Goal: Check status

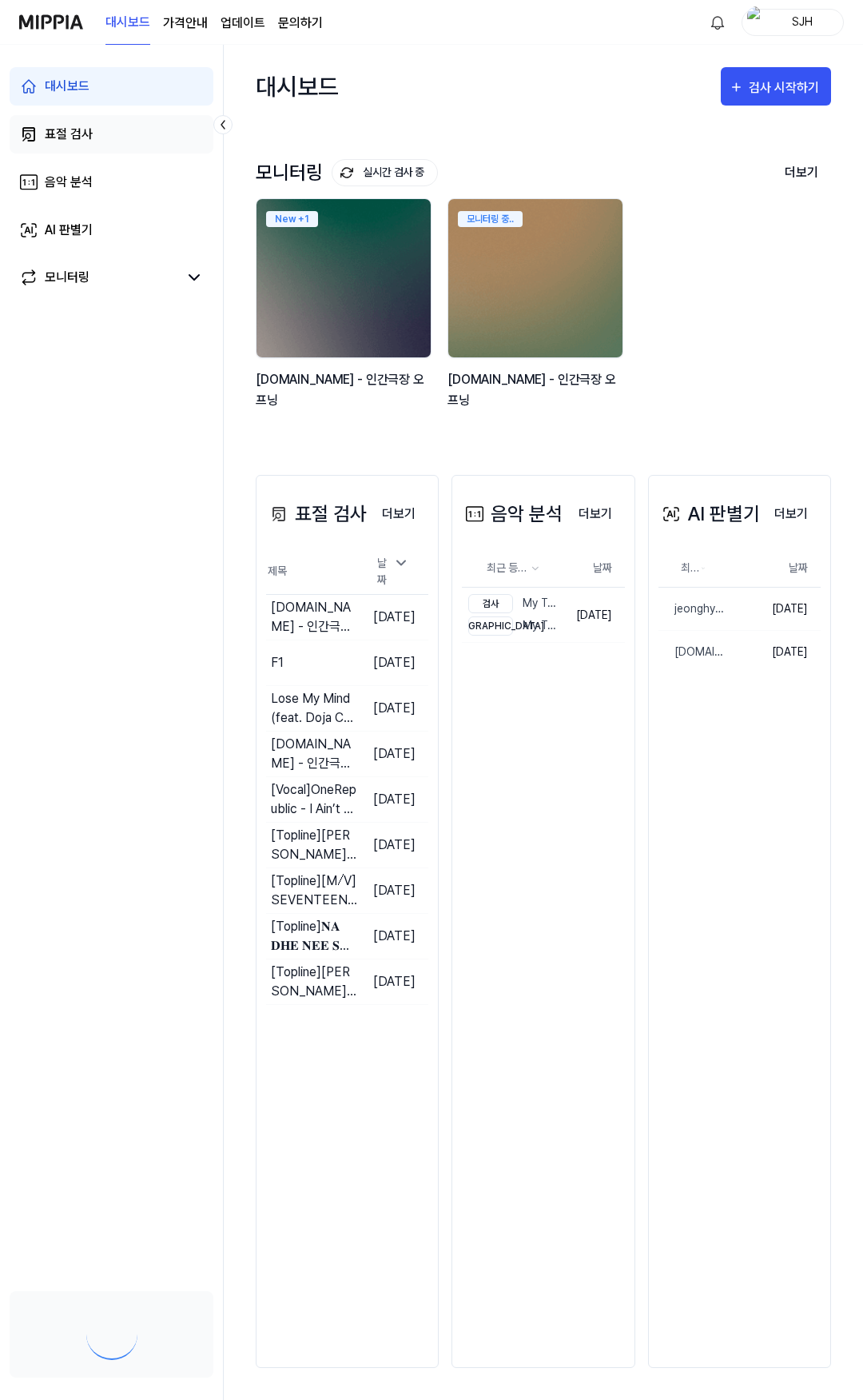
click at [131, 120] on link "표절 검사" at bounding box center [112, 134] width 204 height 39
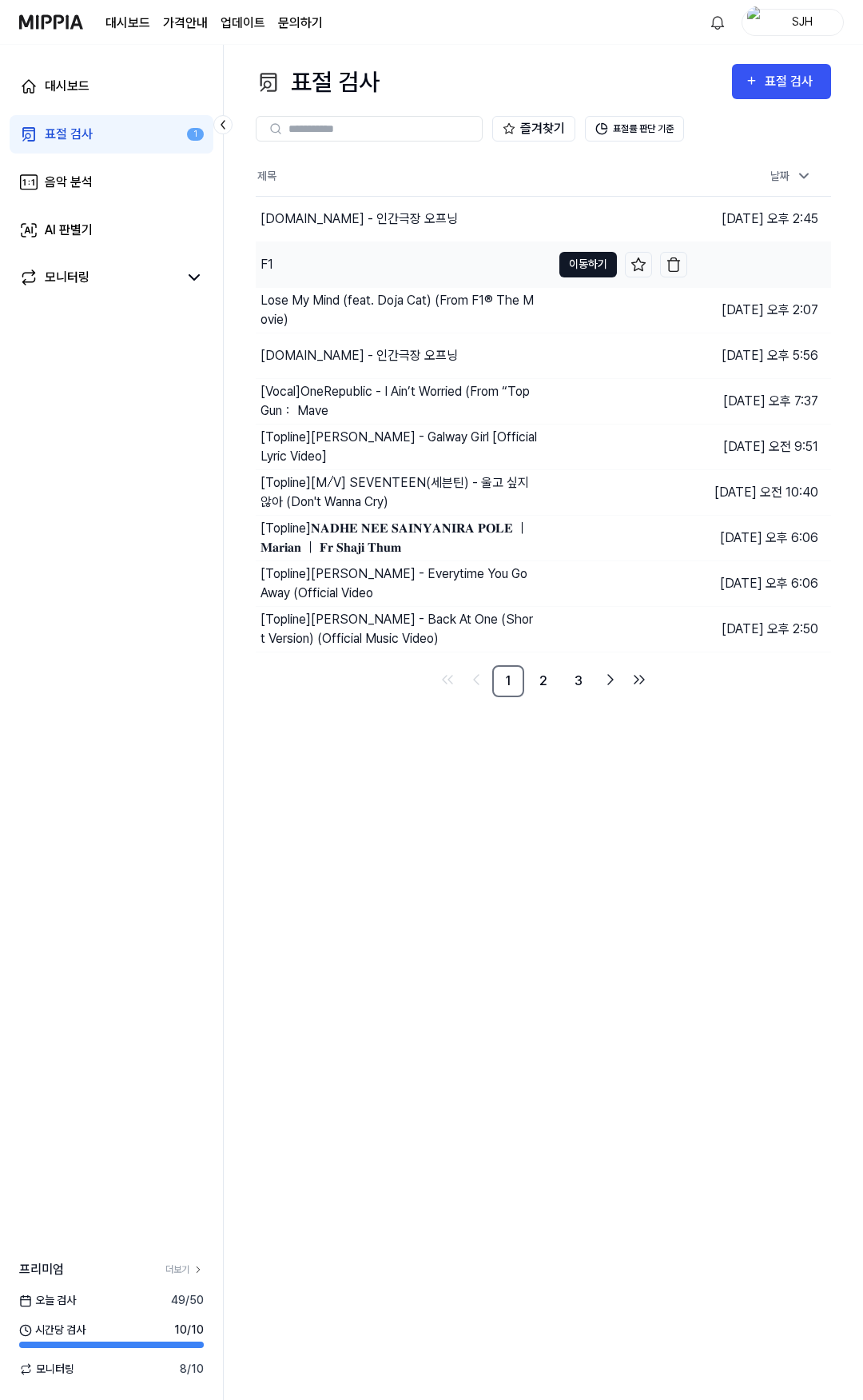
click at [576, 267] on button "이동하기" at bounding box center [588, 264] width 58 height 26
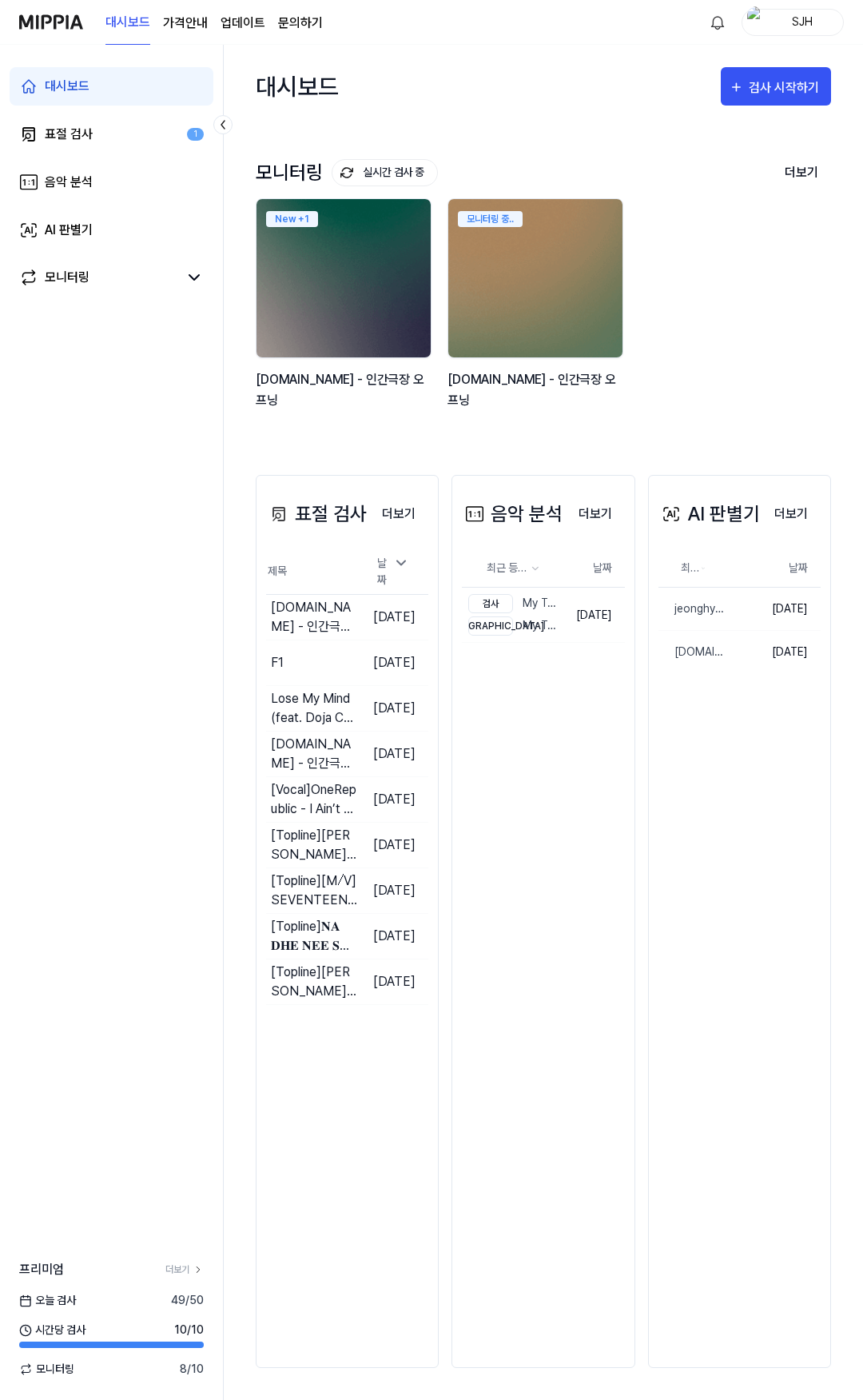
click at [353, 431] on div "모니터링 실시간 검사 중 더보기 모니터링 New + 1 y2mate.com - 인간극장 오프닝 모니터링 중.. y2mate.com - 인간극장…" at bounding box center [543, 285] width 575 height 315
click at [117, 133] on link "표절 검사" at bounding box center [112, 134] width 204 height 39
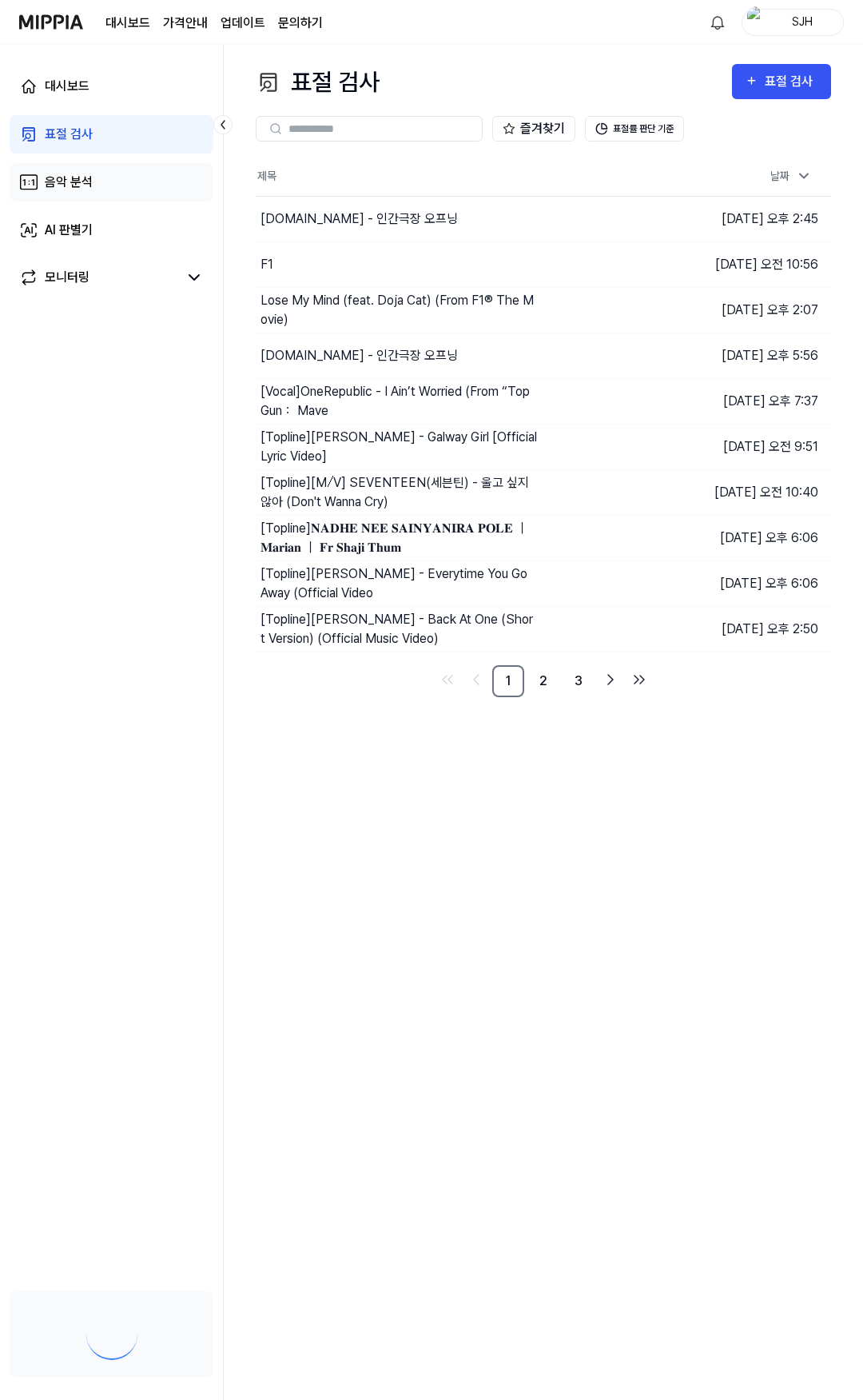
click at [115, 164] on link "음악 분석" at bounding box center [112, 182] width 204 height 39
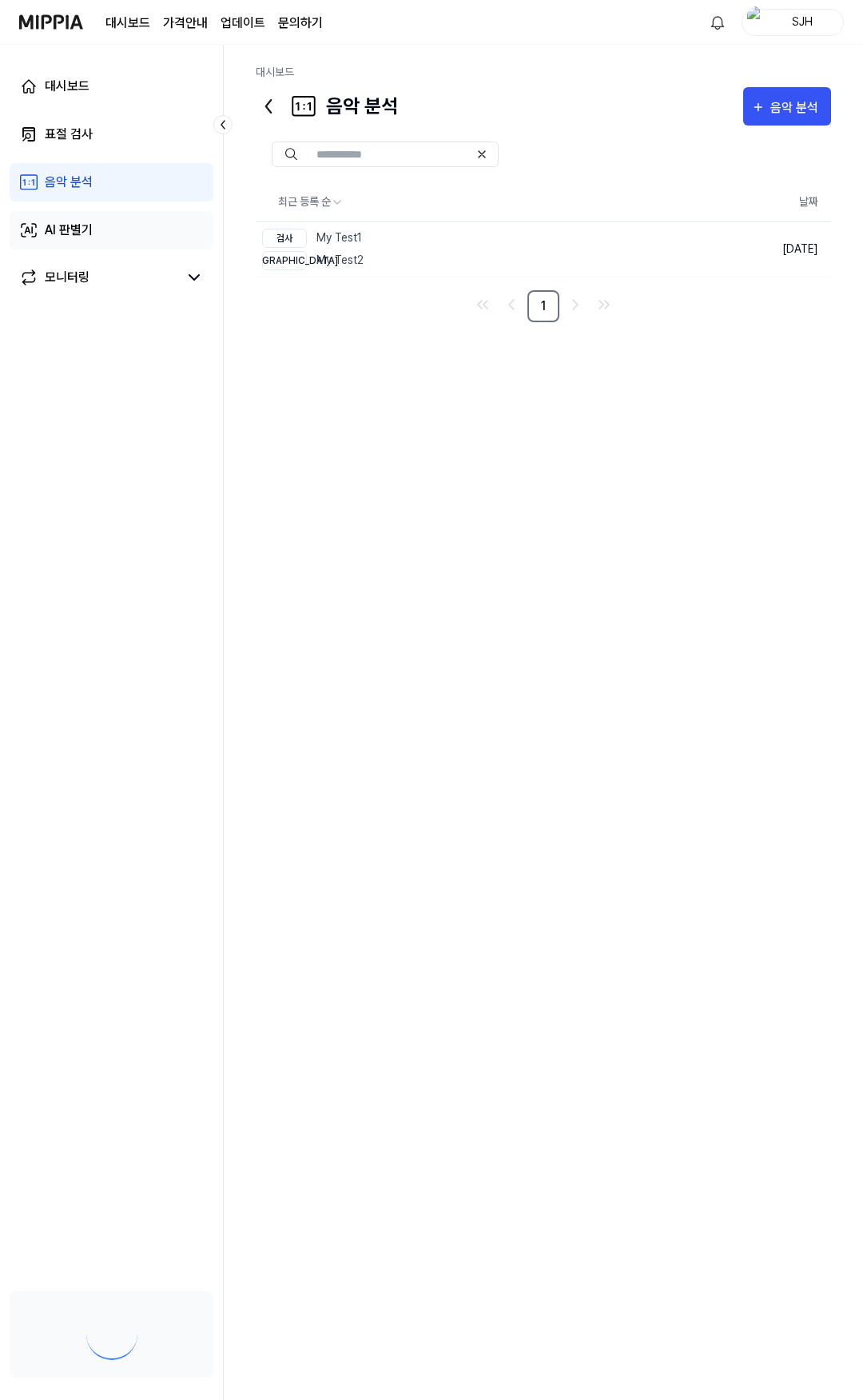
click at [116, 217] on link "AI 판별기" at bounding box center [112, 230] width 204 height 39
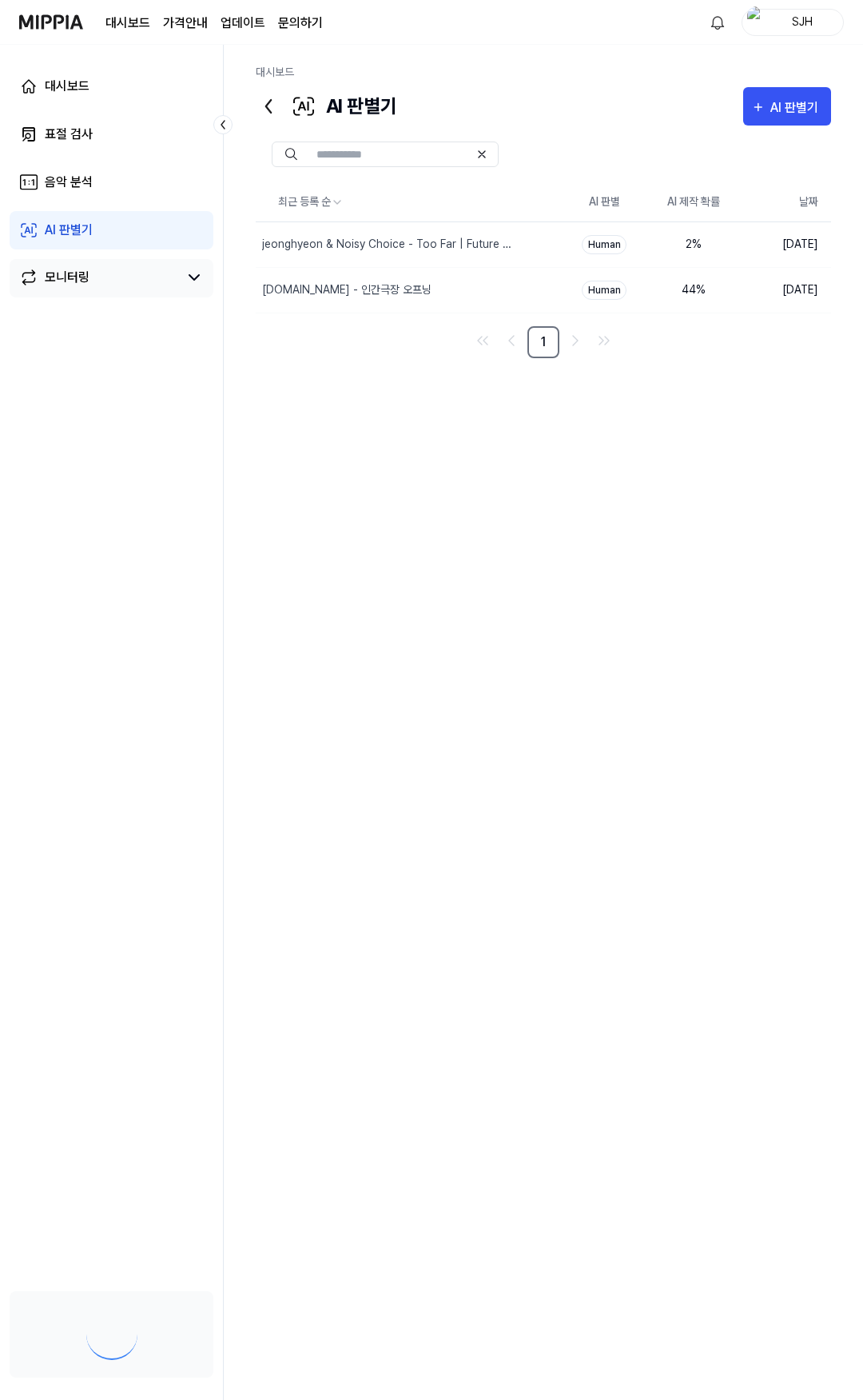
click at [114, 268] on link "모니터링" at bounding box center [98, 277] width 159 height 19
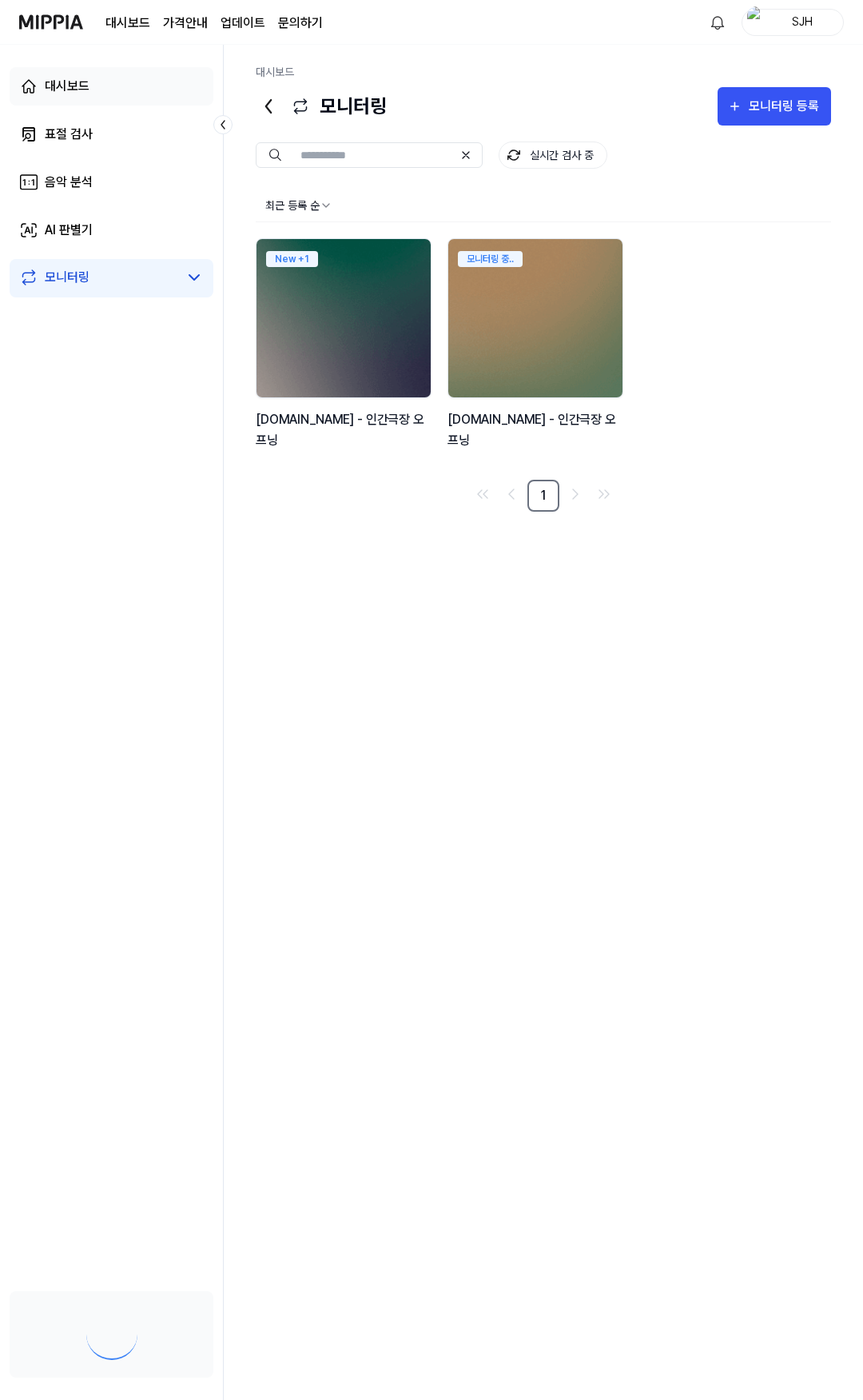
click at [117, 82] on link "대시보드" at bounding box center [112, 86] width 204 height 39
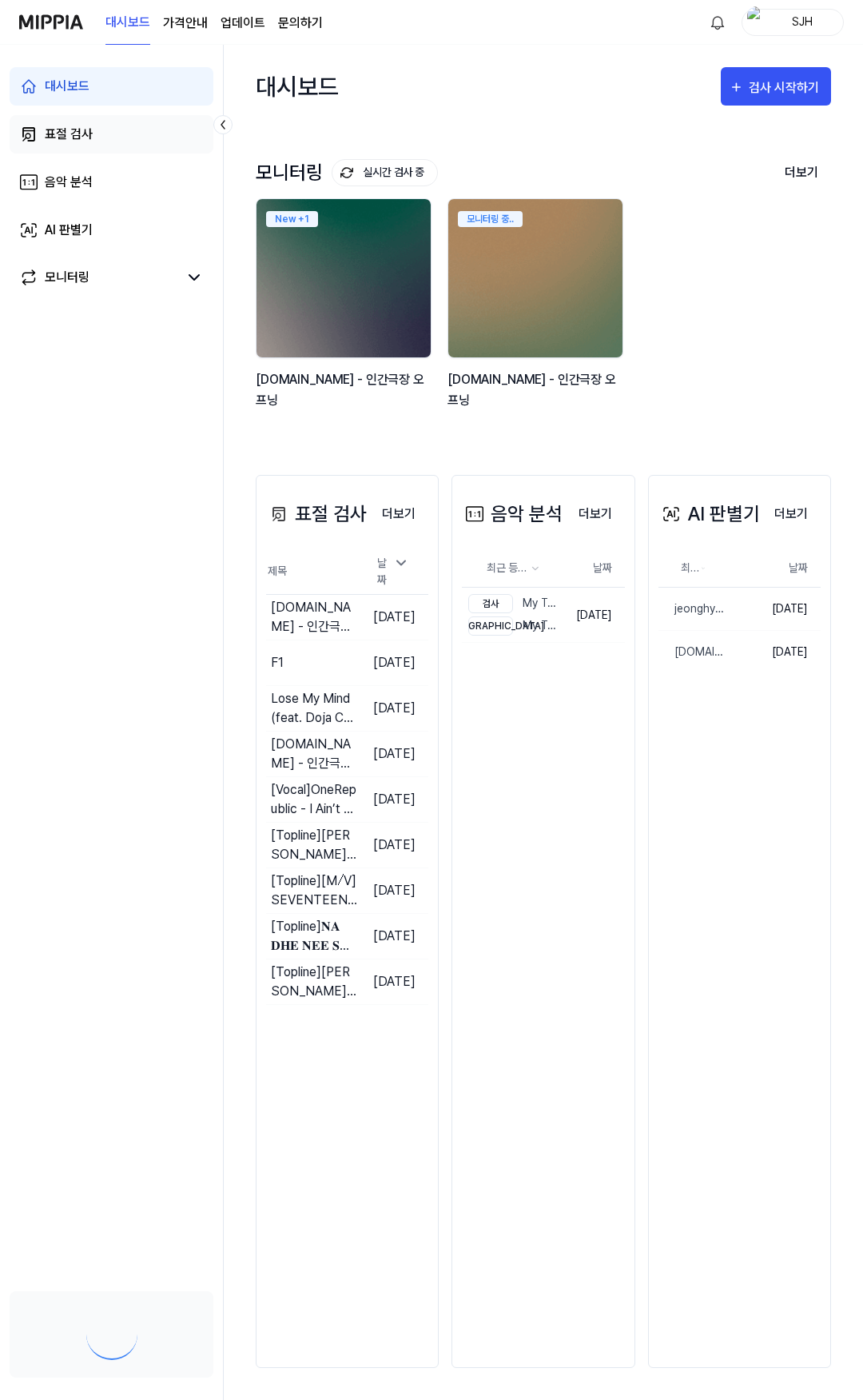
click at [115, 124] on link "표절 검사" at bounding box center [112, 134] width 204 height 39
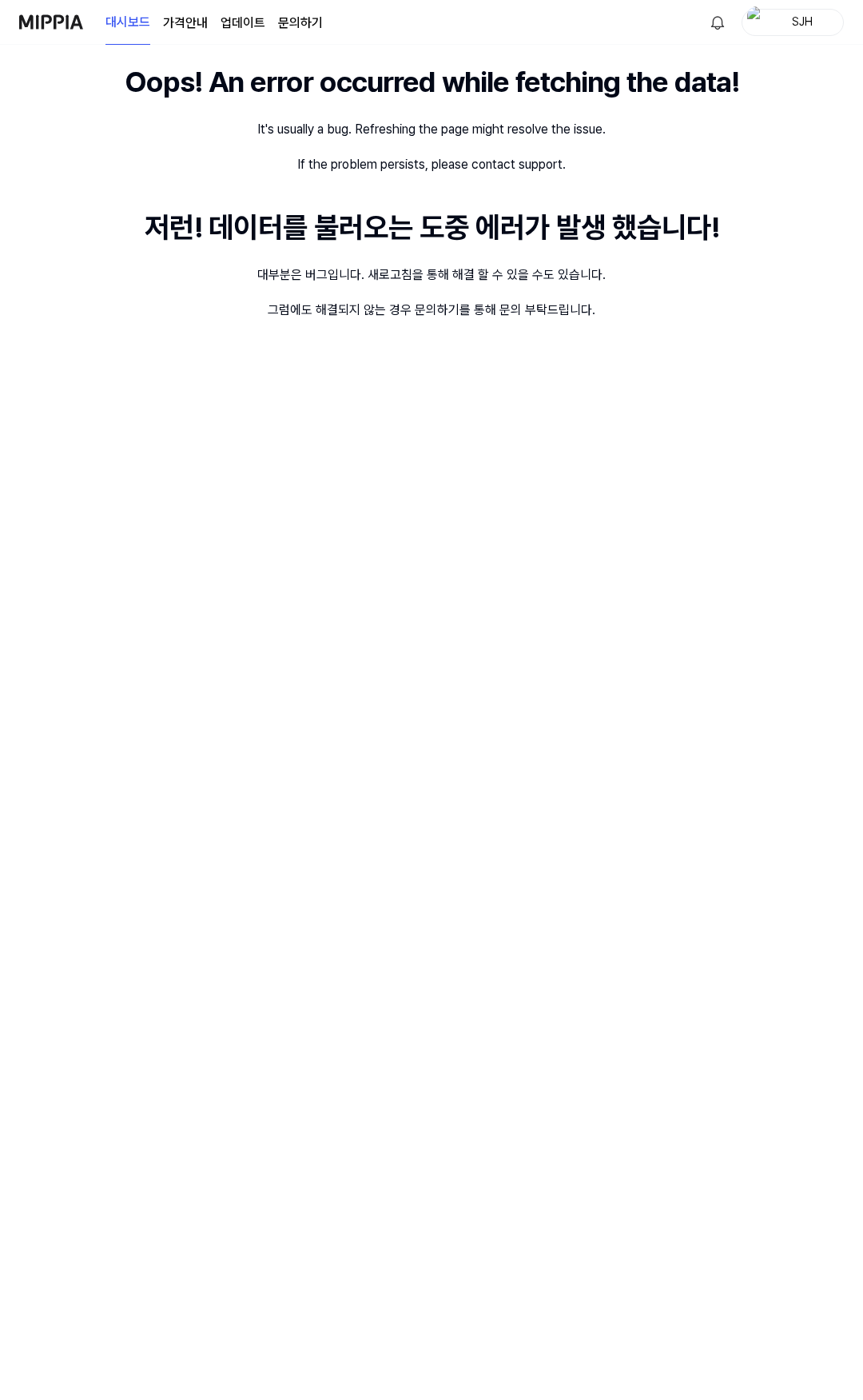
click at [115, 20] on link "대시보드" at bounding box center [128, 22] width 44 height 44
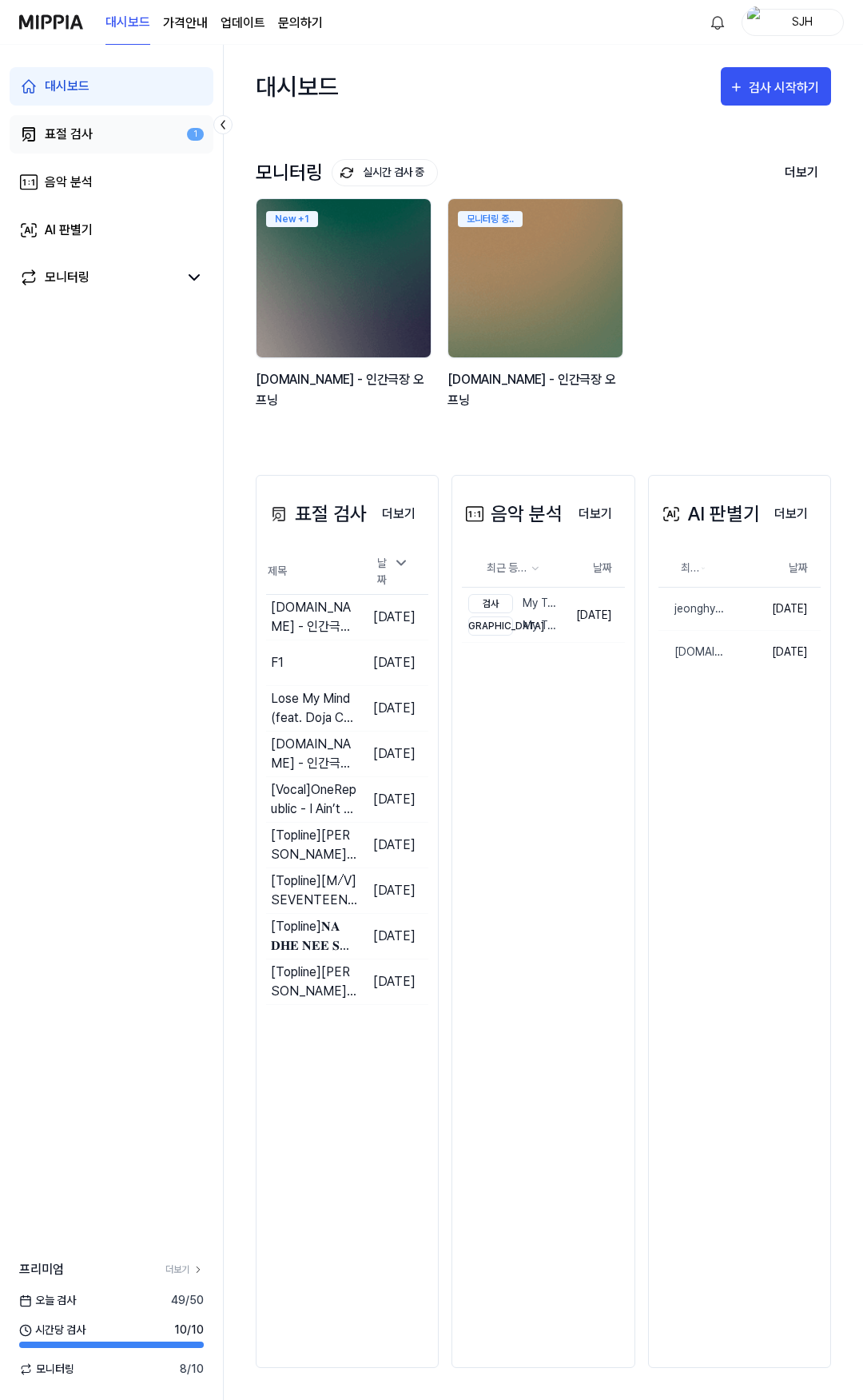
click at [107, 133] on link "표절 검사 1" at bounding box center [112, 134] width 204 height 39
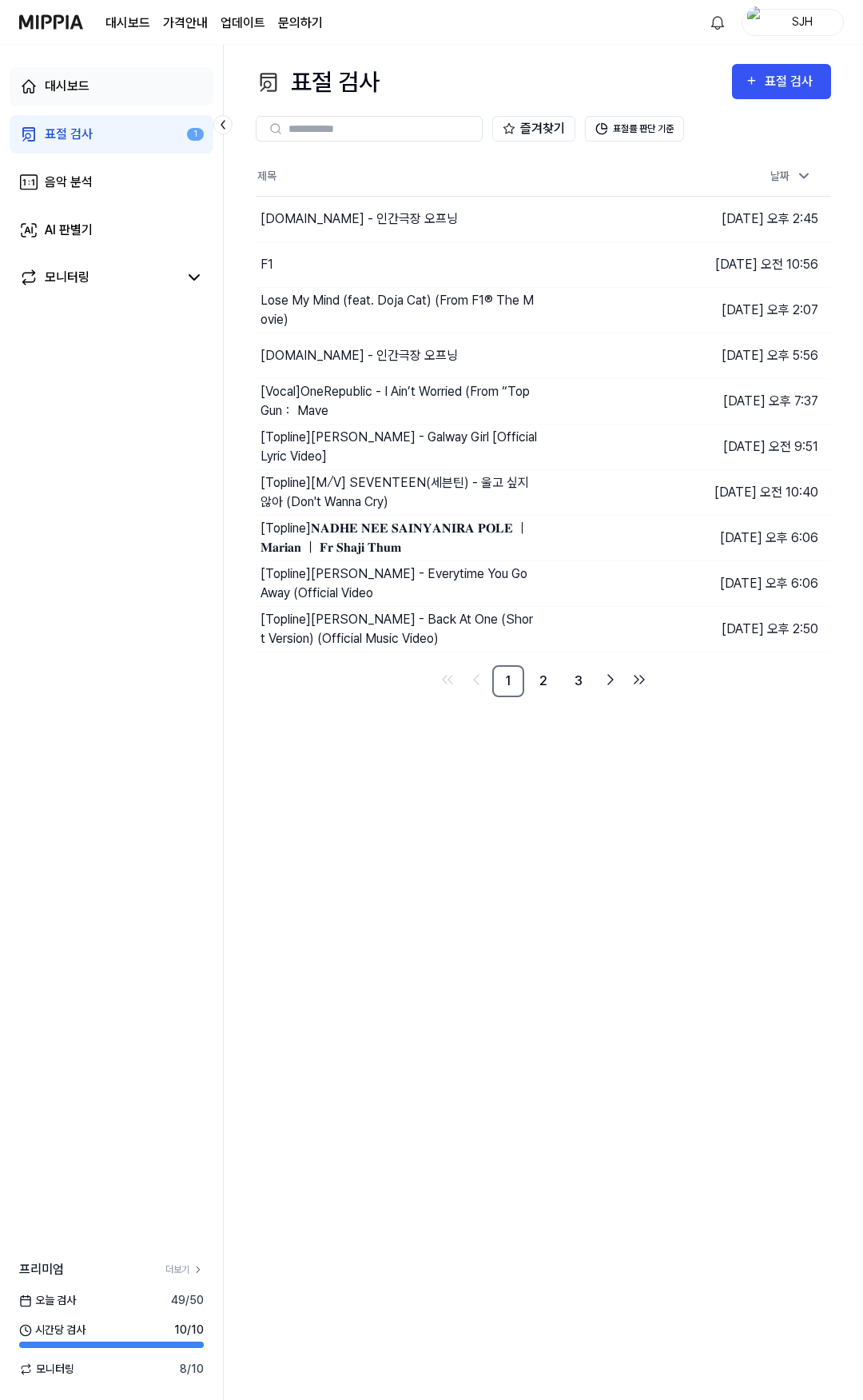
click at [110, 82] on link "대시보드" at bounding box center [112, 86] width 204 height 39
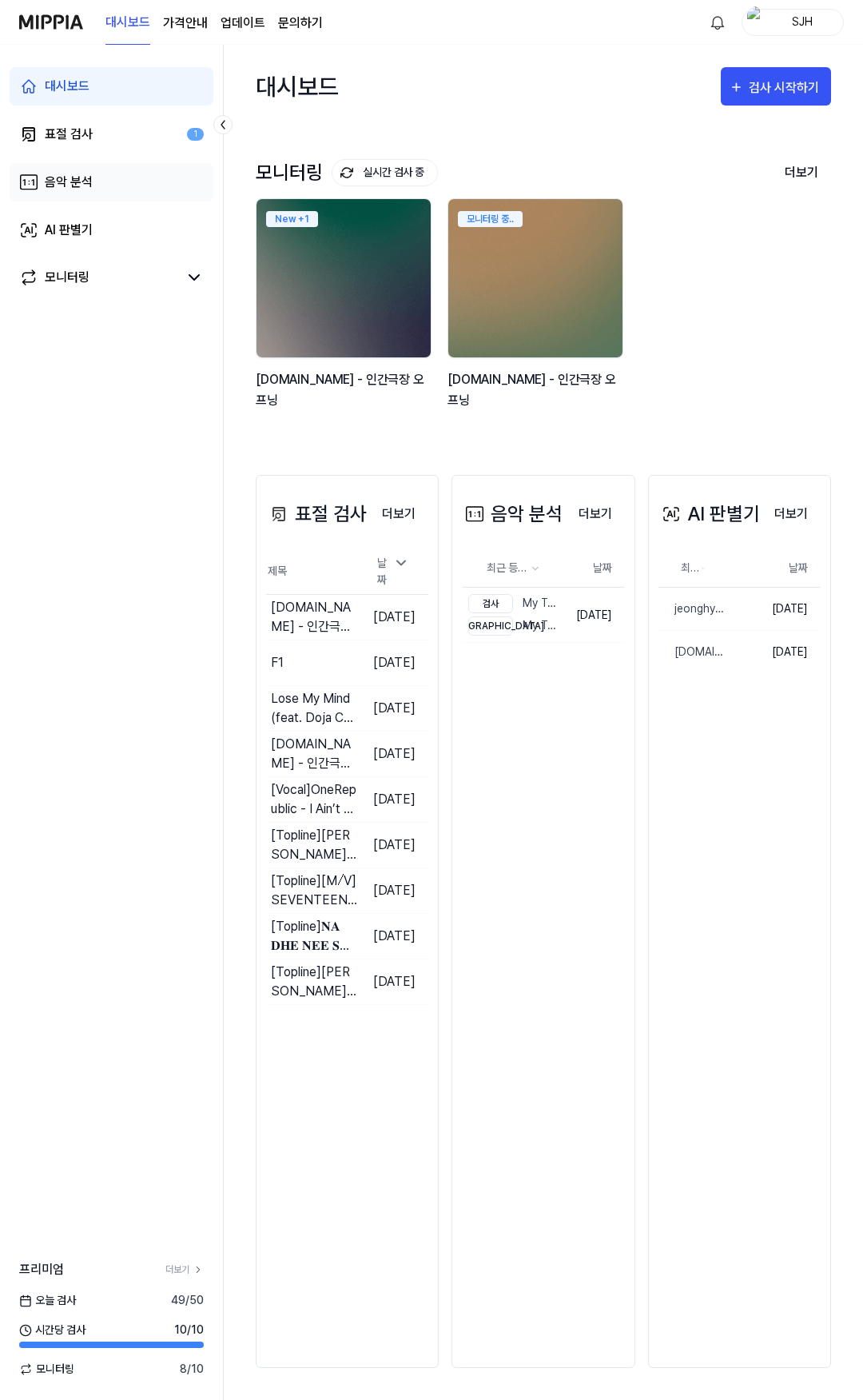
click at [109, 174] on link "음악 분석" at bounding box center [112, 182] width 204 height 39
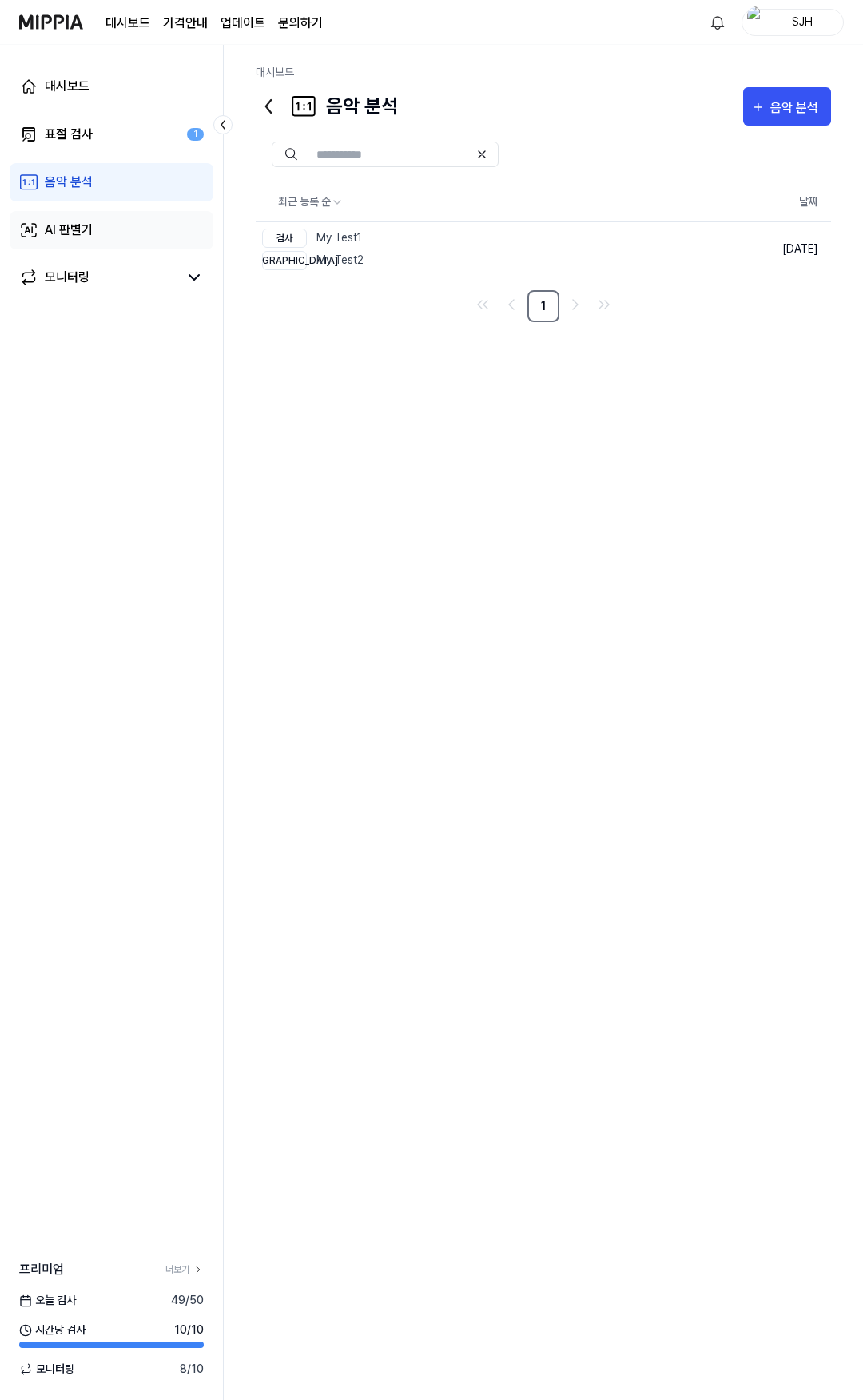
click at [105, 226] on link "AI 판별기" at bounding box center [112, 230] width 204 height 39
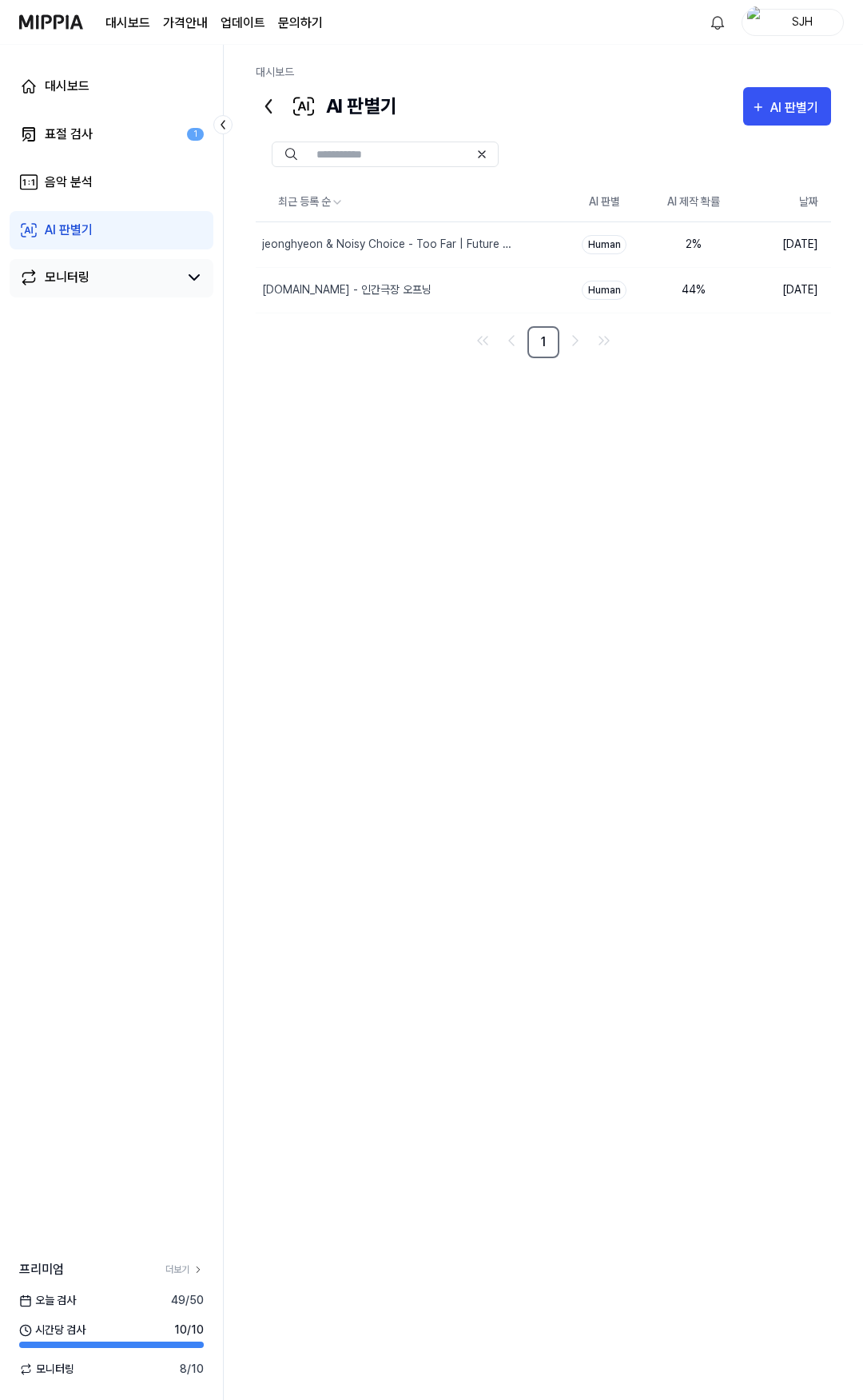
click at [93, 272] on link "모니터링" at bounding box center [98, 277] width 159 height 19
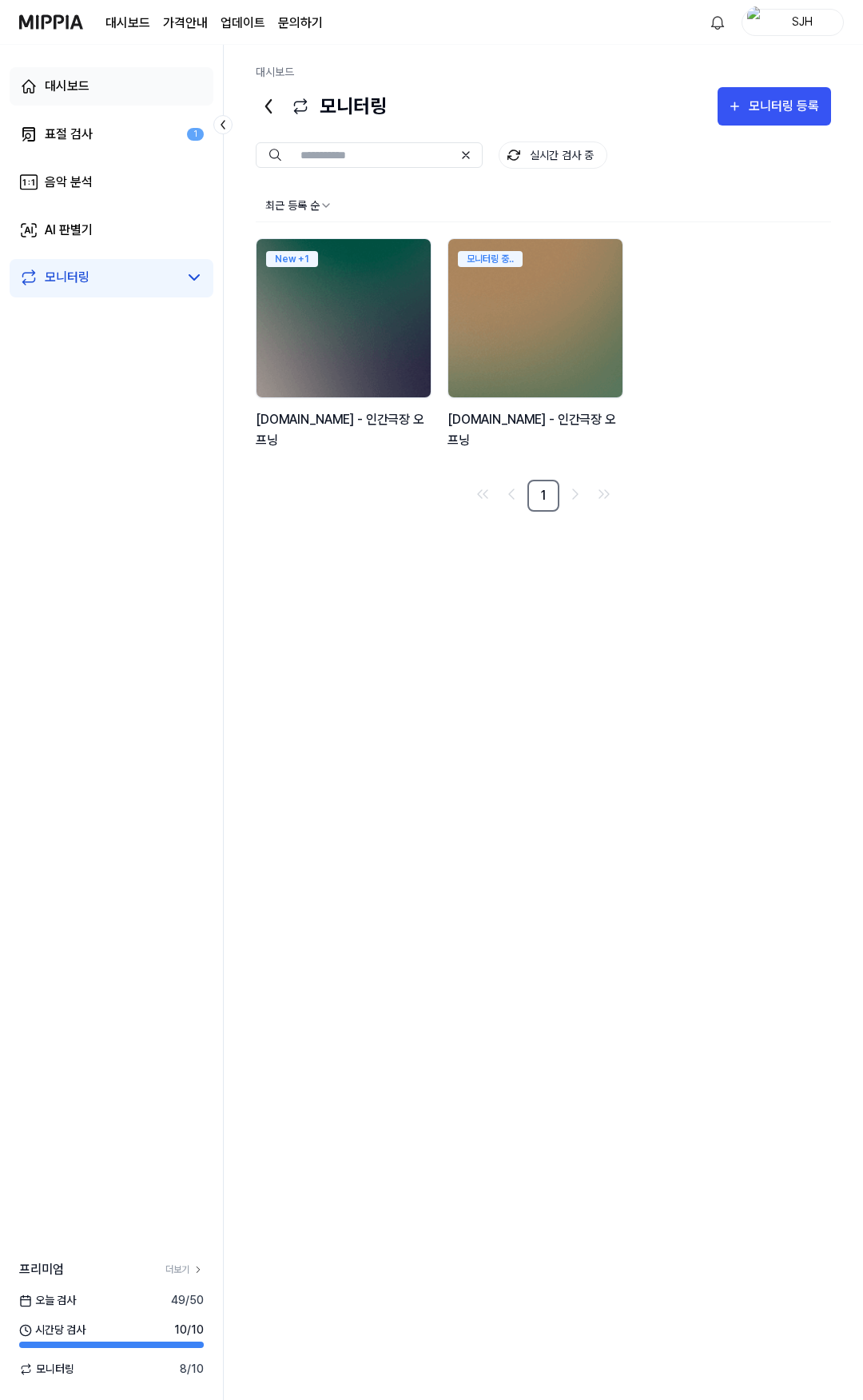
click at [98, 73] on link "대시보드" at bounding box center [112, 86] width 204 height 39
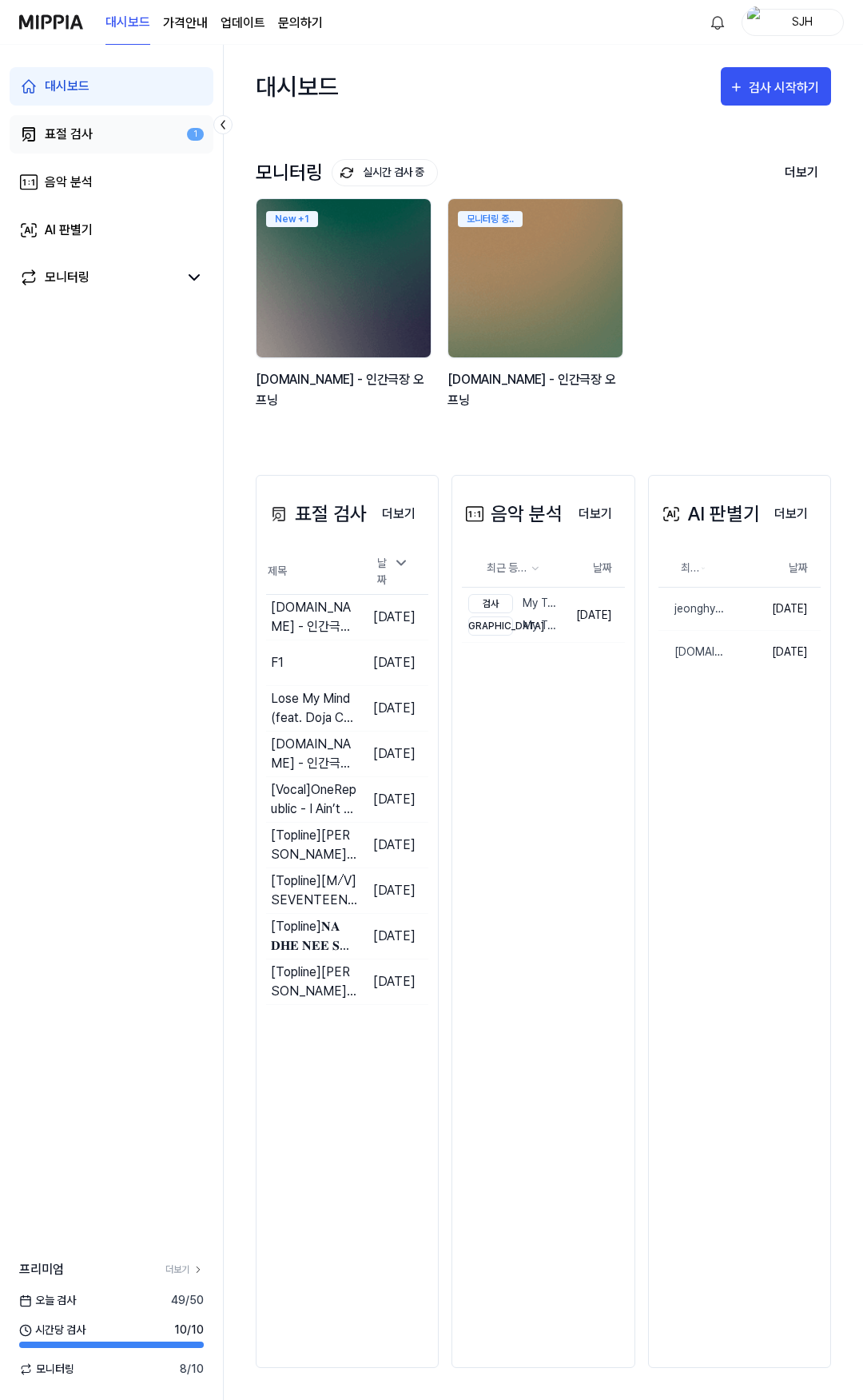
click at [72, 129] on div "표절 검사" at bounding box center [68, 134] width 48 height 19
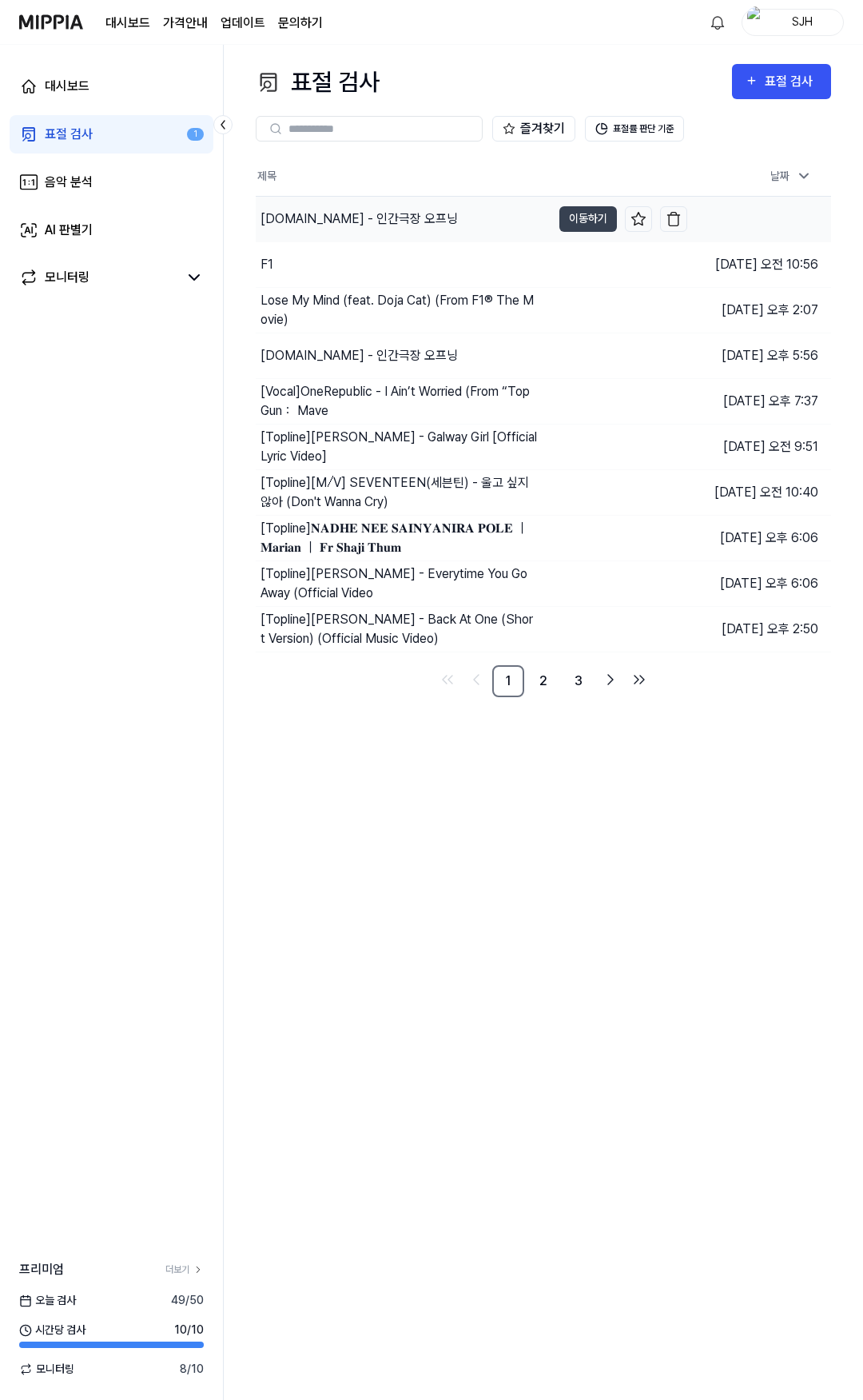
click at [322, 217] on div "[DOMAIN_NAME] - 인간극장 오프닝" at bounding box center [360, 219] width 197 height 19
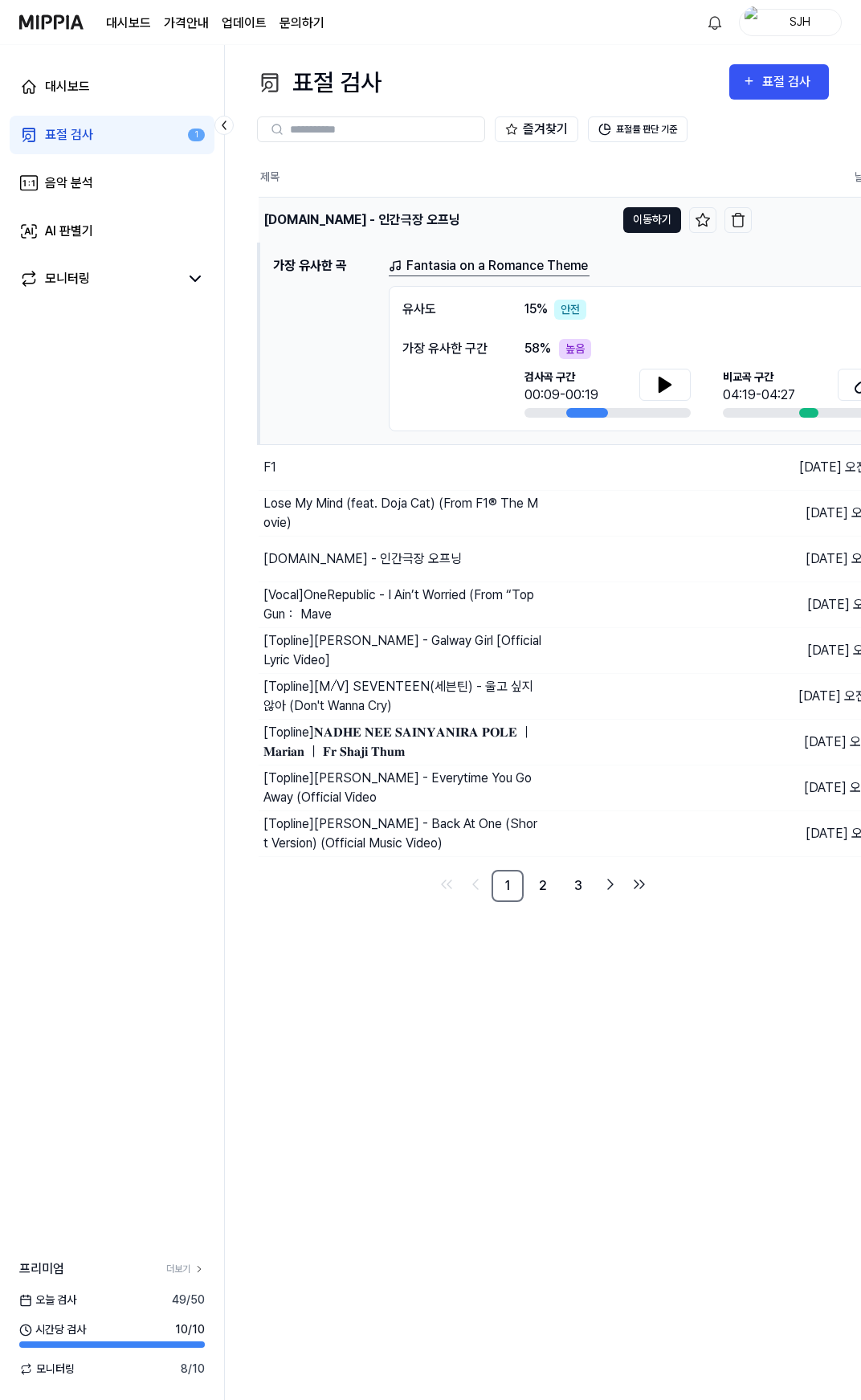
click at [645, 216] on button "이동하기" at bounding box center [653, 220] width 58 height 26
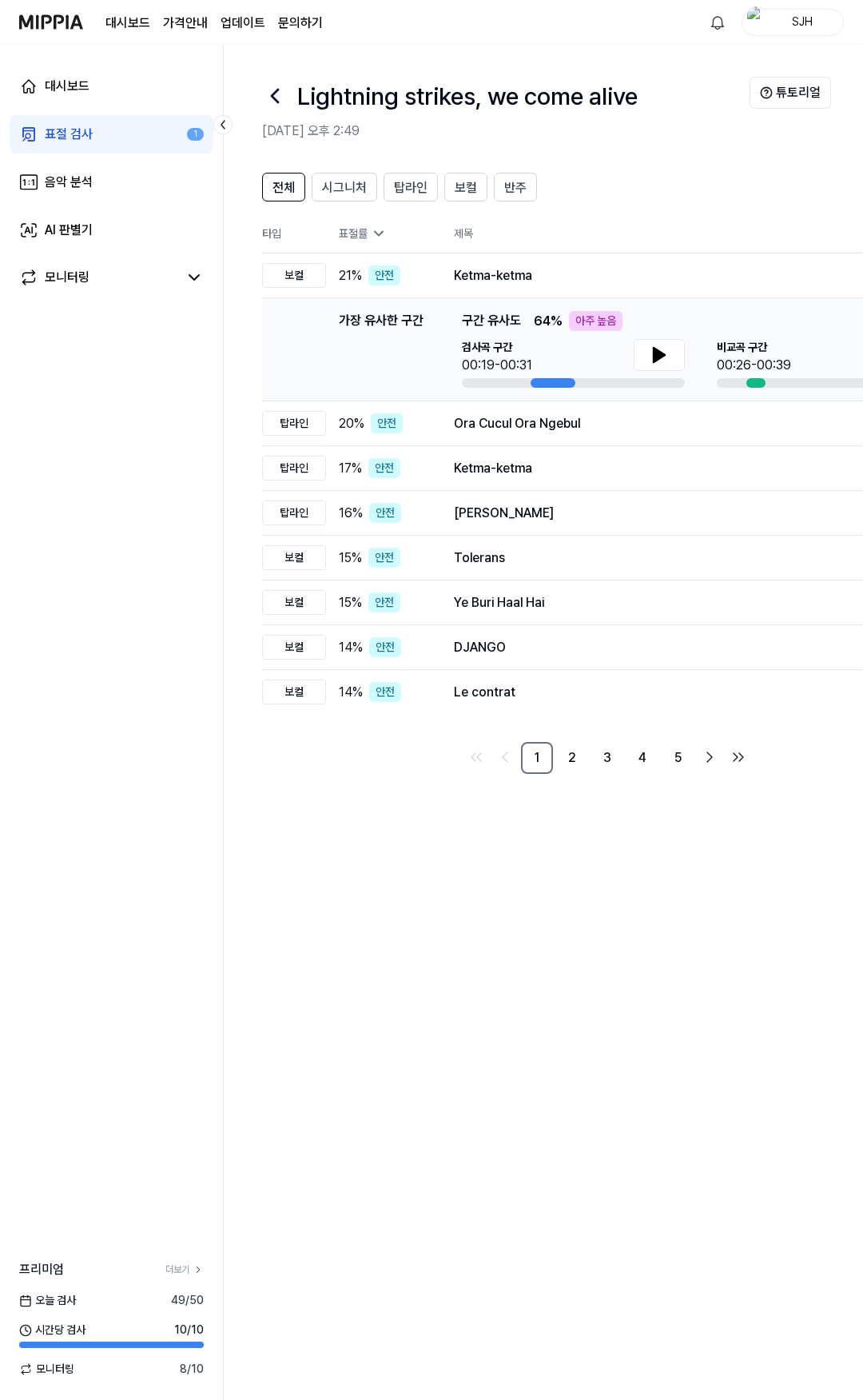
click at [63, 26] on img at bounding box center [51, 21] width 64 height 44
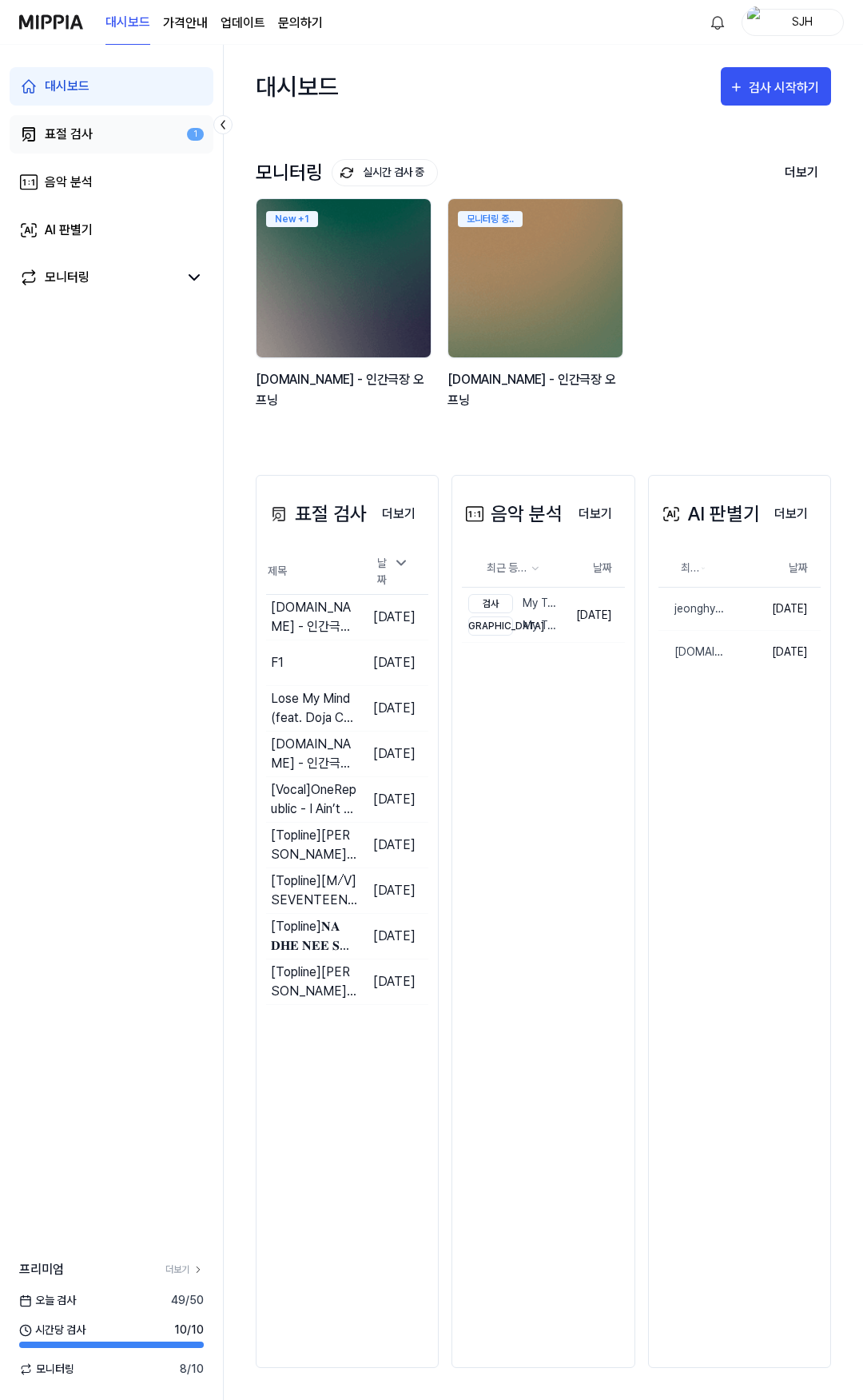
click at [112, 133] on link "표절 검사 1" at bounding box center [112, 134] width 204 height 39
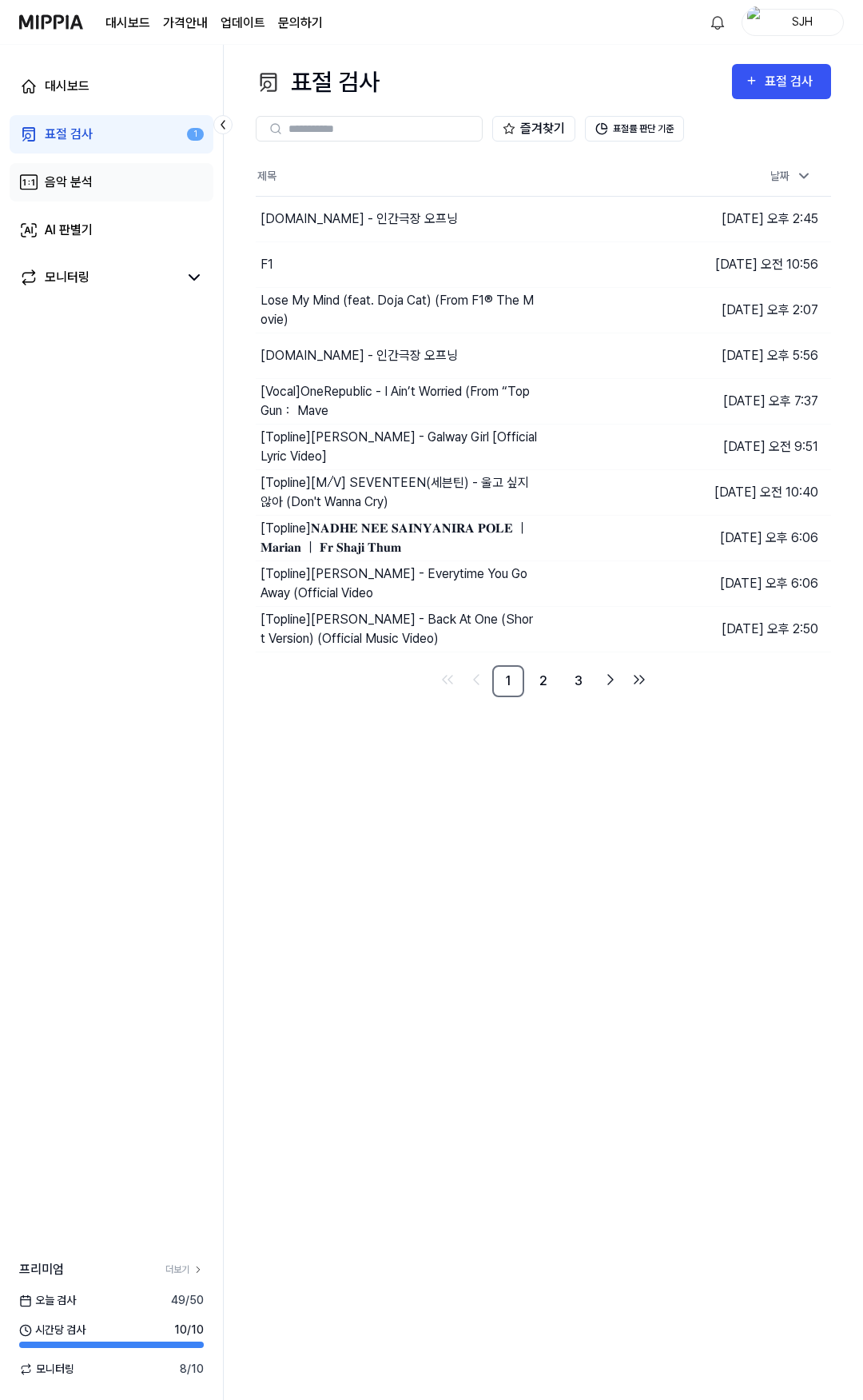
click at [98, 179] on link "음악 분석" at bounding box center [112, 182] width 204 height 39
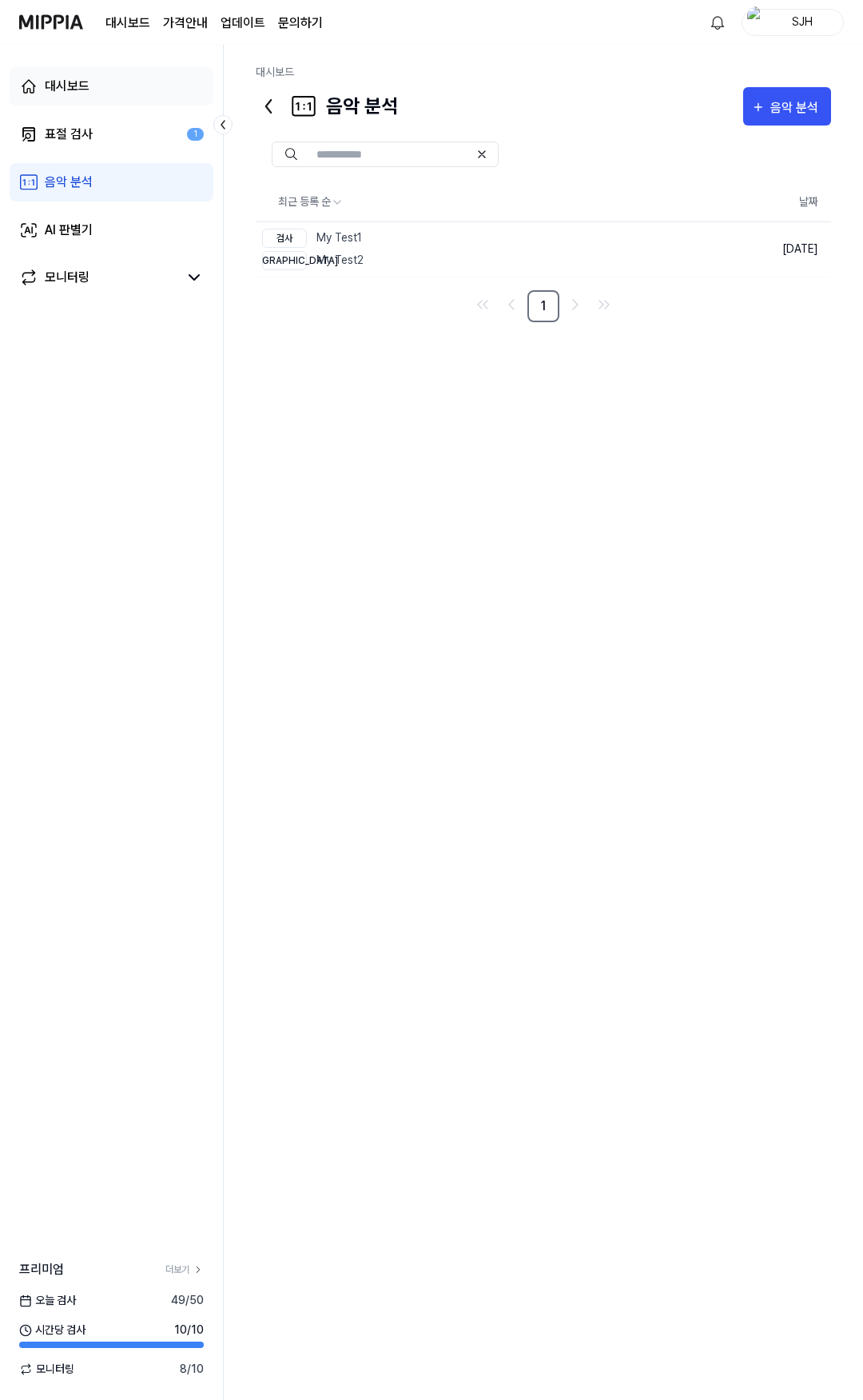
click at [143, 98] on link "대시보드" at bounding box center [112, 86] width 204 height 39
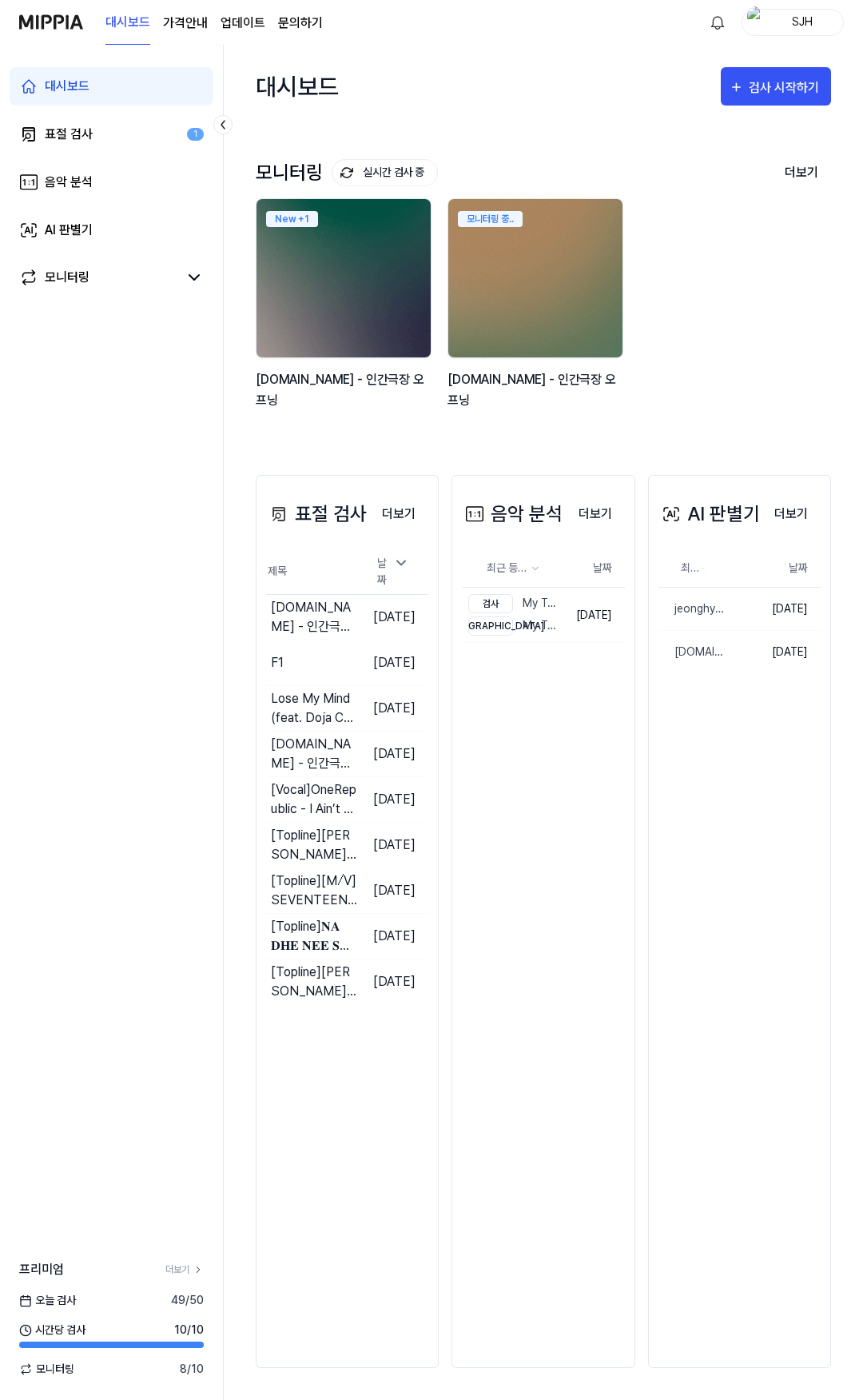
click at [103, 207] on div "대시보드 표절 검사 1 음악 분석 AI 판별기 모니터링" at bounding box center [111, 182] width 223 height 275
